Goal: Task Accomplishment & Management: Complete application form

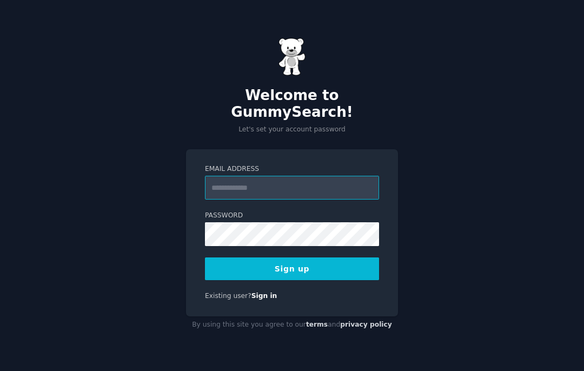
click at [219, 179] on input "Email Address" at bounding box center [292, 188] width 174 height 24
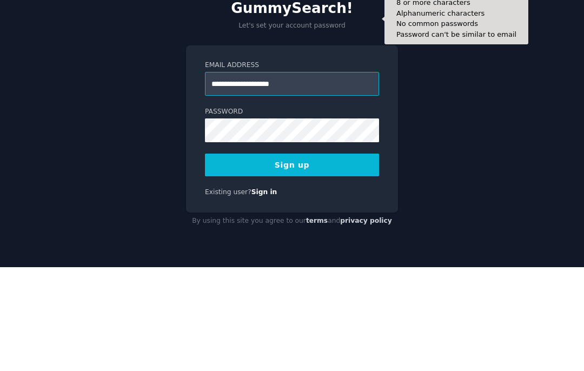
type input "**********"
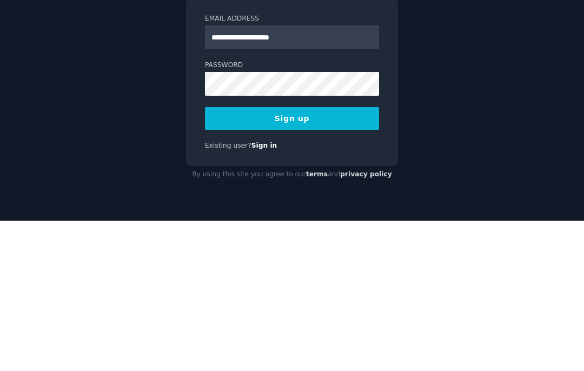
click at [366, 258] on button "Sign up" at bounding box center [292, 269] width 174 height 23
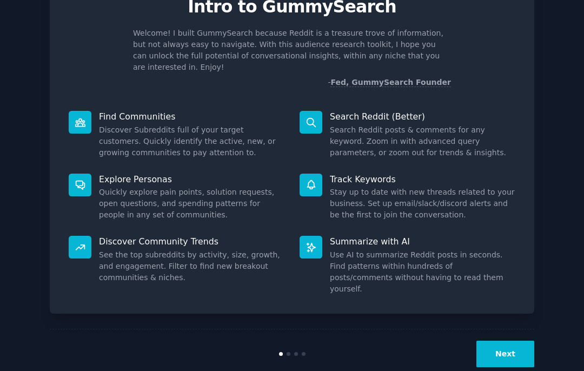
click at [504, 341] on button "Next" at bounding box center [506, 354] width 58 height 27
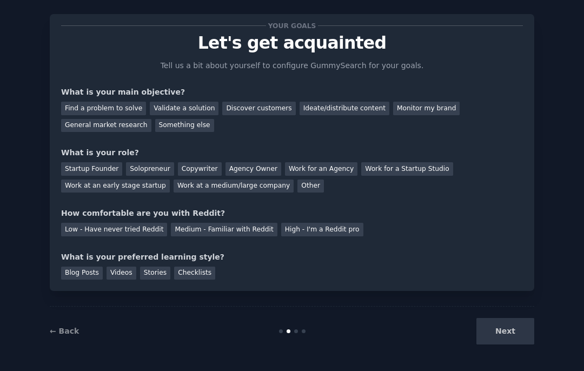
click at [504, 331] on div "Next" at bounding box center [454, 331] width 162 height 27
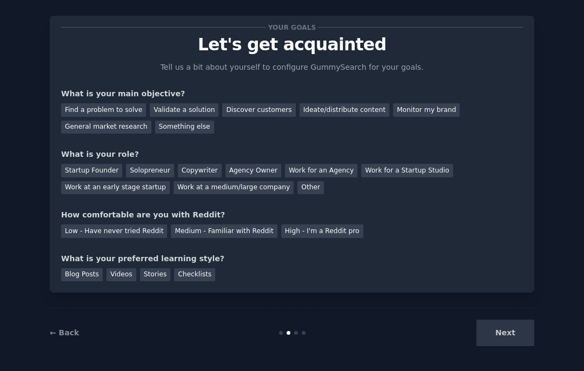
click at [511, 339] on div "Next" at bounding box center [454, 333] width 162 height 27
click at [511, 330] on div "Next" at bounding box center [454, 333] width 162 height 27
click at [515, 340] on div "Next" at bounding box center [454, 333] width 162 height 27
click at [513, 323] on div "Next" at bounding box center [454, 333] width 162 height 27
click at [517, 332] on div "Next" at bounding box center [454, 333] width 162 height 27
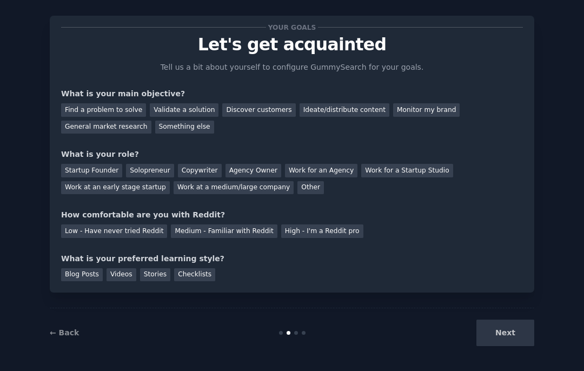
click at [520, 333] on div "Next" at bounding box center [454, 333] width 162 height 27
click at [161, 127] on div "Something else" at bounding box center [184, 128] width 59 height 14
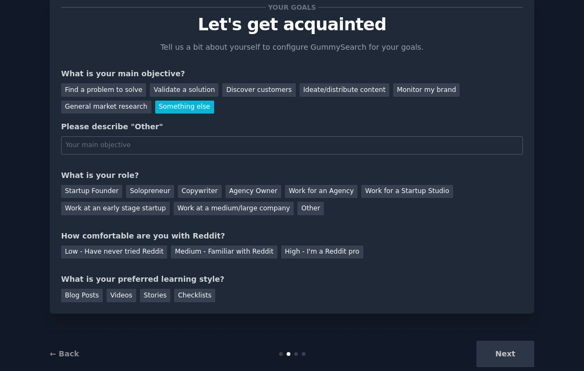
scroll to position [36, 0]
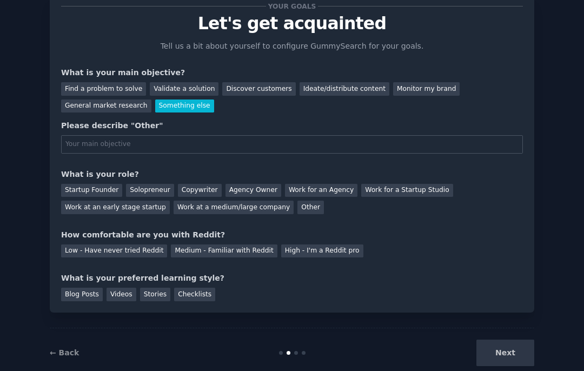
click at [520, 346] on div "Next" at bounding box center [454, 353] width 162 height 27
click at [518, 350] on div "Next" at bounding box center [454, 353] width 162 height 27
click at [77, 88] on div "Find a problem to solve" at bounding box center [103, 89] width 85 height 14
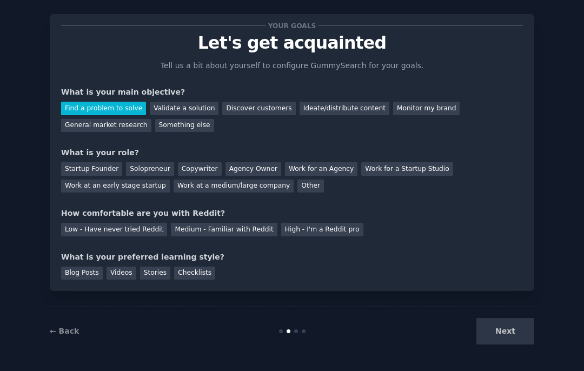
scroll to position [15, 0]
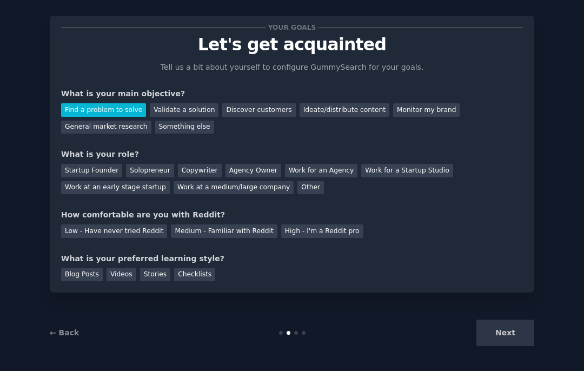
click at [298, 190] on div "Other" at bounding box center [311, 188] width 27 height 14
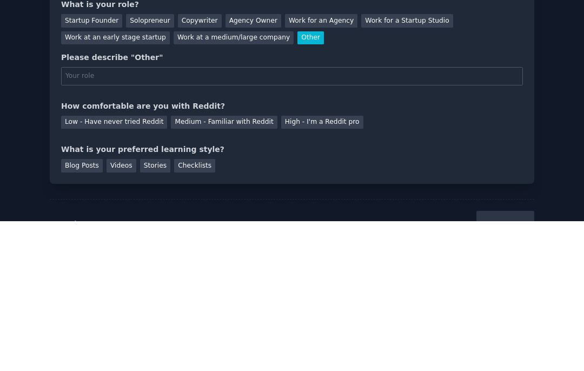
click at [293, 266] on div "High - I'm a Reddit pro" at bounding box center [322, 273] width 82 height 14
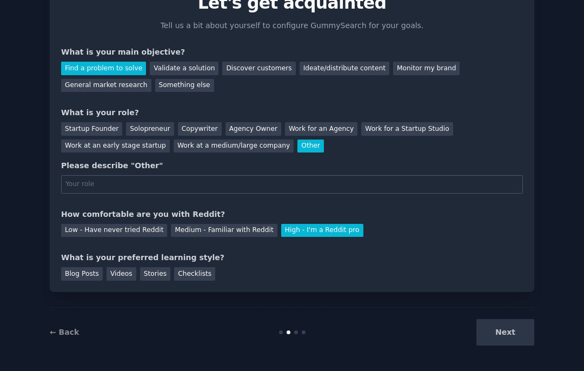
scroll to position [56, 0]
click at [192, 276] on div "Checklists" at bounding box center [194, 275] width 41 height 14
click at [515, 335] on div "Next" at bounding box center [454, 333] width 162 height 27
click at [510, 338] on div "Next" at bounding box center [454, 333] width 162 height 27
click at [157, 273] on div "Stories" at bounding box center [155, 275] width 30 height 14
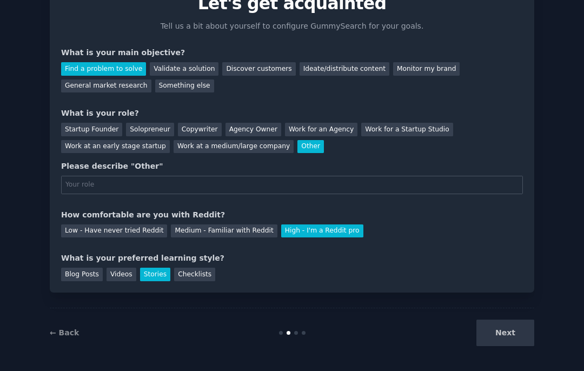
click at [517, 339] on div "Next" at bounding box center [454, 333] width 162 height 27
click at [119, 278] on div "Videos" at bounding box center [122, 275] width 30 height 14
click at [515, 333] on div "Next" at bounding box center [454, 333] width 162 height 27
click at [69, 147] on div "Work at an early stage startup" at bounding box center [115, 147] width 109 height 14
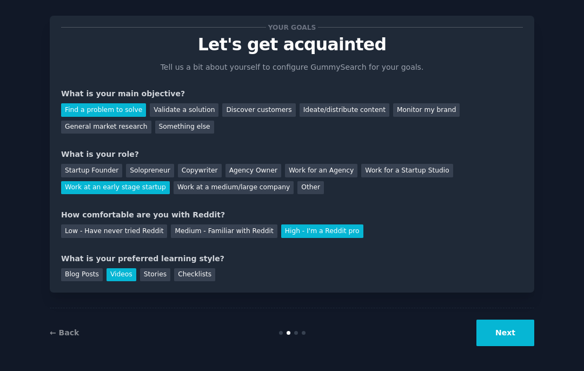
click at [187, 186] on div "Work at a medium/large company" at bounding box center [234, 188] width 120 height 14
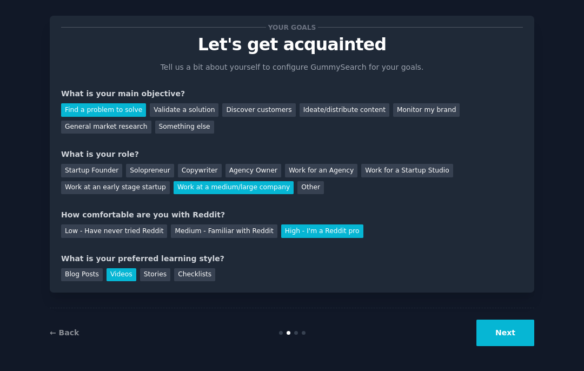
click at [500, 342] on button "Next" at bounding box center [506, 333] width 58 height 27
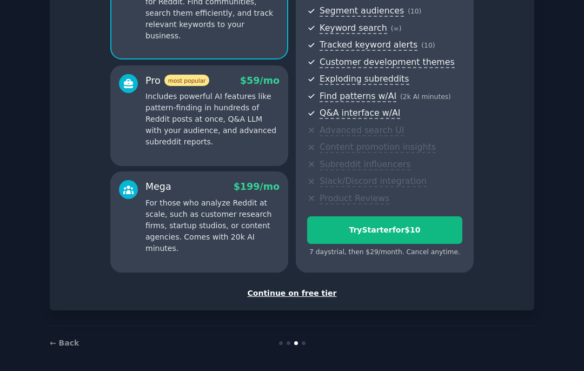
click at [268, 288] on div "Continue on free tier" at bounding box center [292, 293] width 462 height 11
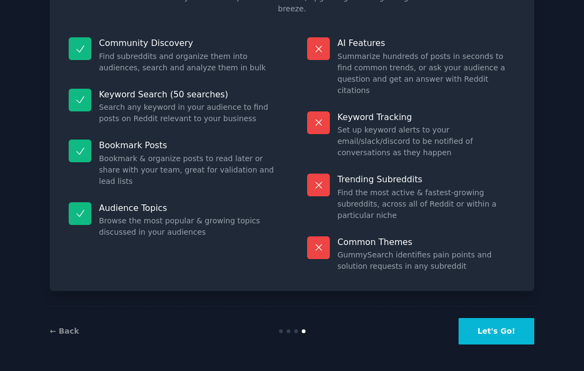
scroll to position [50, 0]
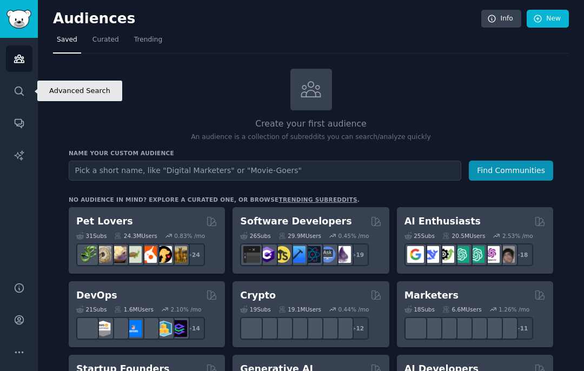
click at [26, 94] on link "Search" at bounding box center [19, 91] width 27 height 27
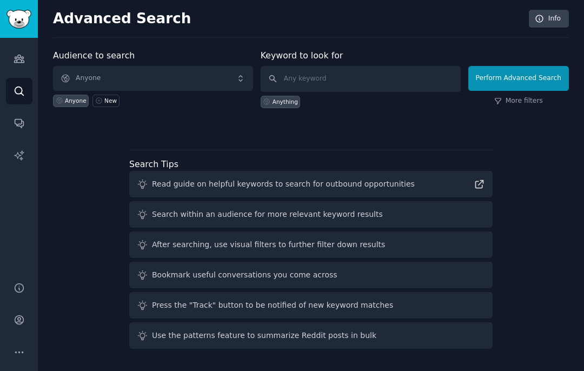
click at [86, 75] on span "Anyone" at bounding box center [153, 78] width 200 height 25
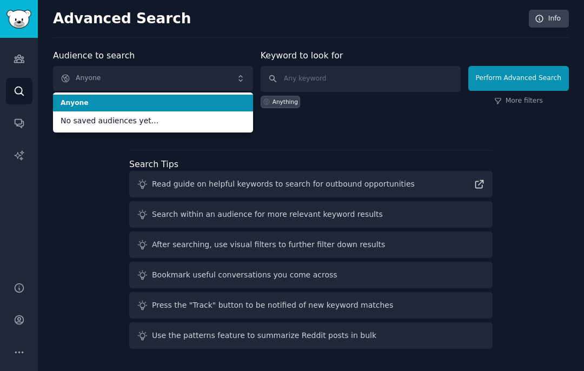
click at [75, 74] on span "Anyone" at bounding box center [153, 78] width 200 height 25
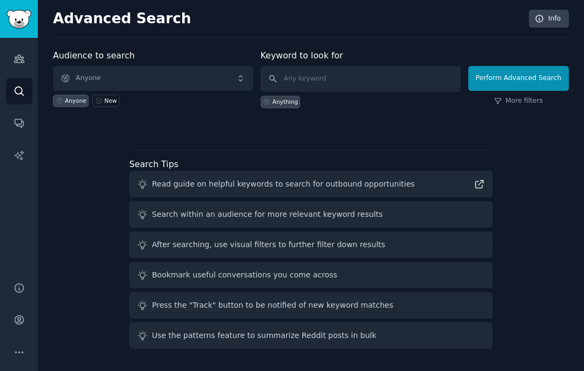
click at [78, 72] on span "Anyone" at bounding box center [153, 78] width 200 height 25
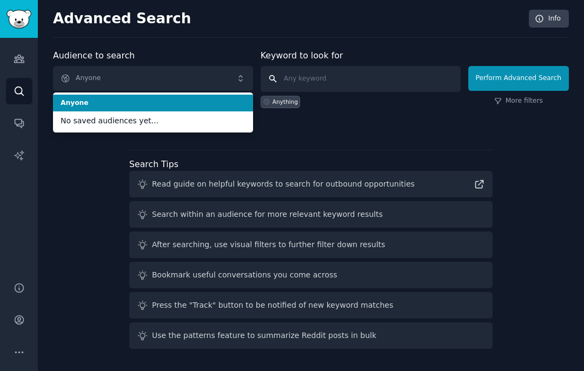
click at [433, 85] on input "text" at bounding box center [361, 79] width 200 height 26
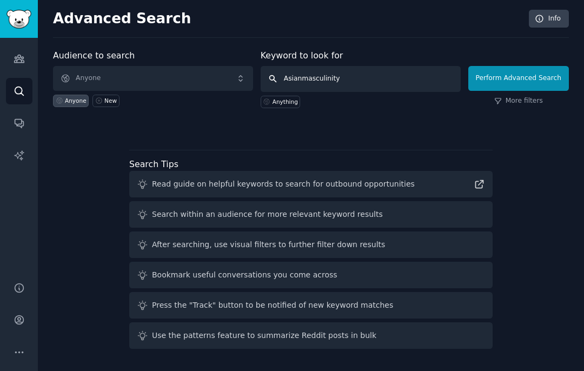
type input "Asianmasculinity"
click at [512, 78] on button "Perform Advanced Search" at bounding box center [519, 78] width 101 height 25
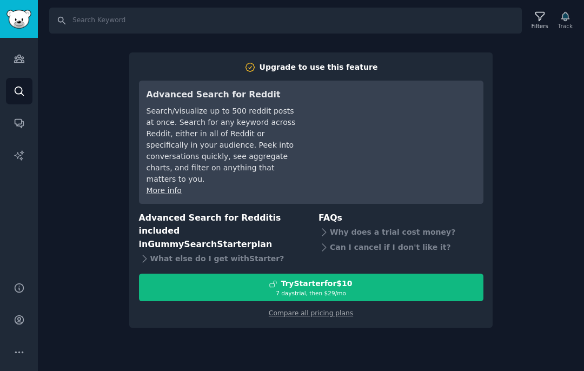
click at [10, 15] on img "Sidebar" at bounding box center [18, 19] width 25 height 19
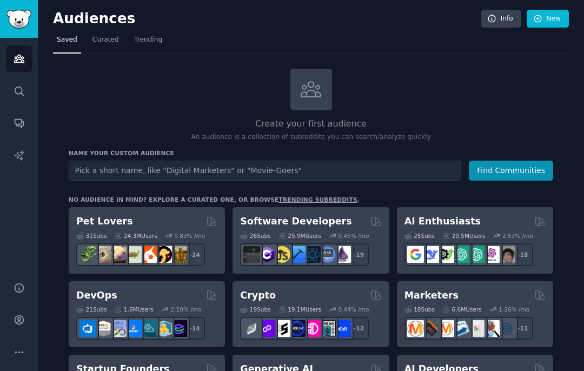
click at [104, 44] on link "Curated" at bounding box center [106, 42] width 34 height 22
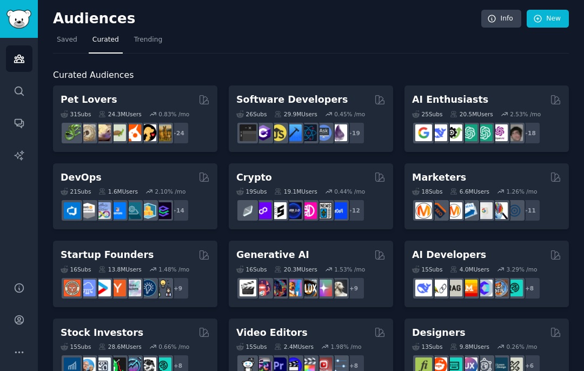
click at [144, 39] on span "Trending" at bounding box center [148, 40] width 28 height 10
